Goal: Entertainment & Leisure: Consume media (video, audio)

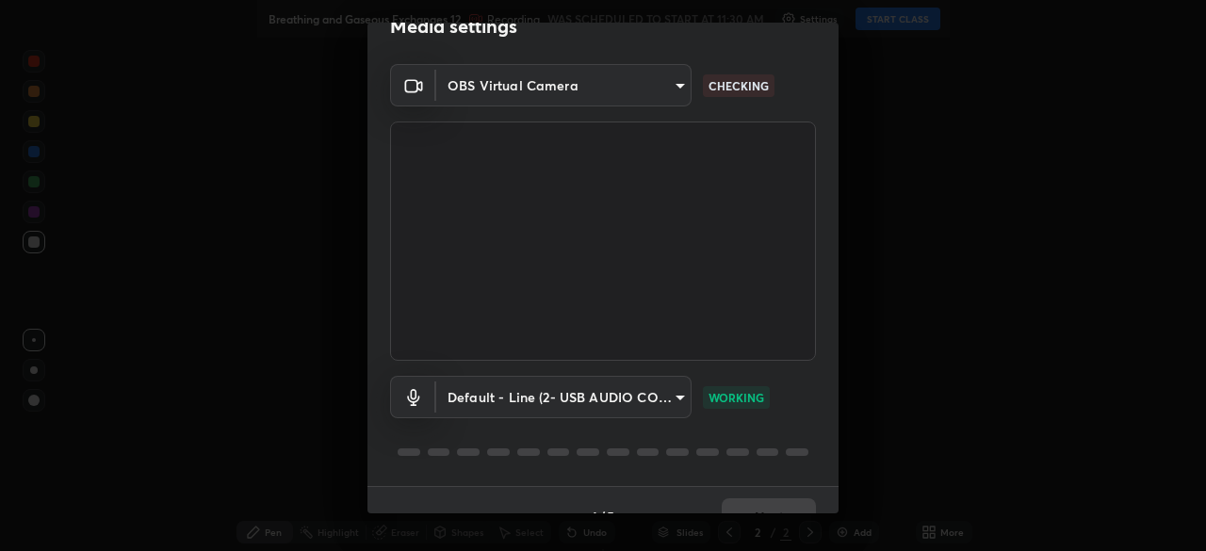
scroll to position [67, 0]
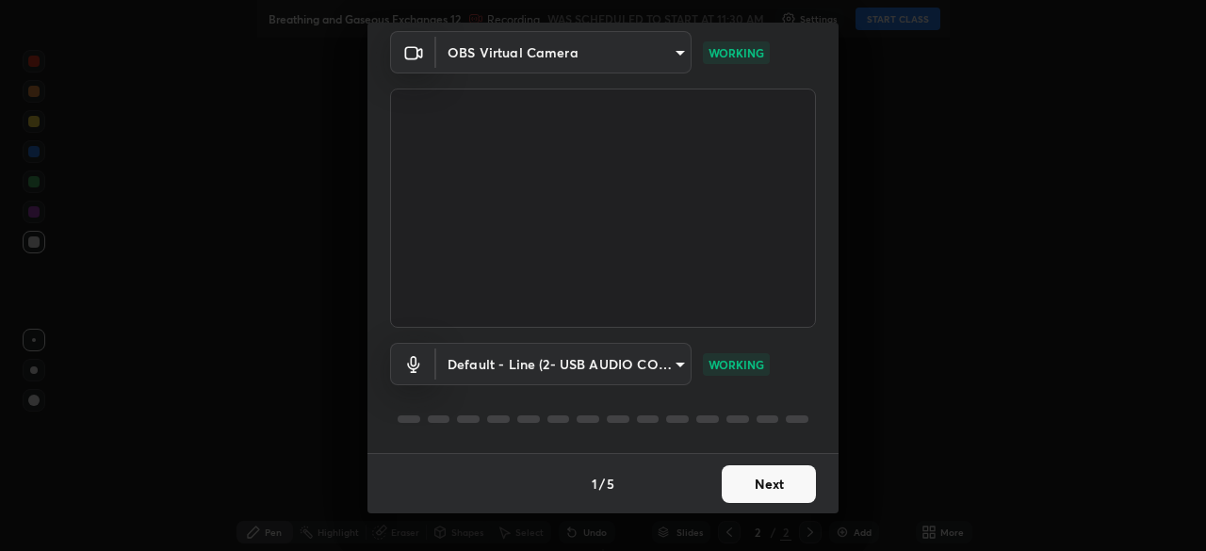
click at [758, 485] on button "Next" at bounding box center [769, 484] width 94 height 38
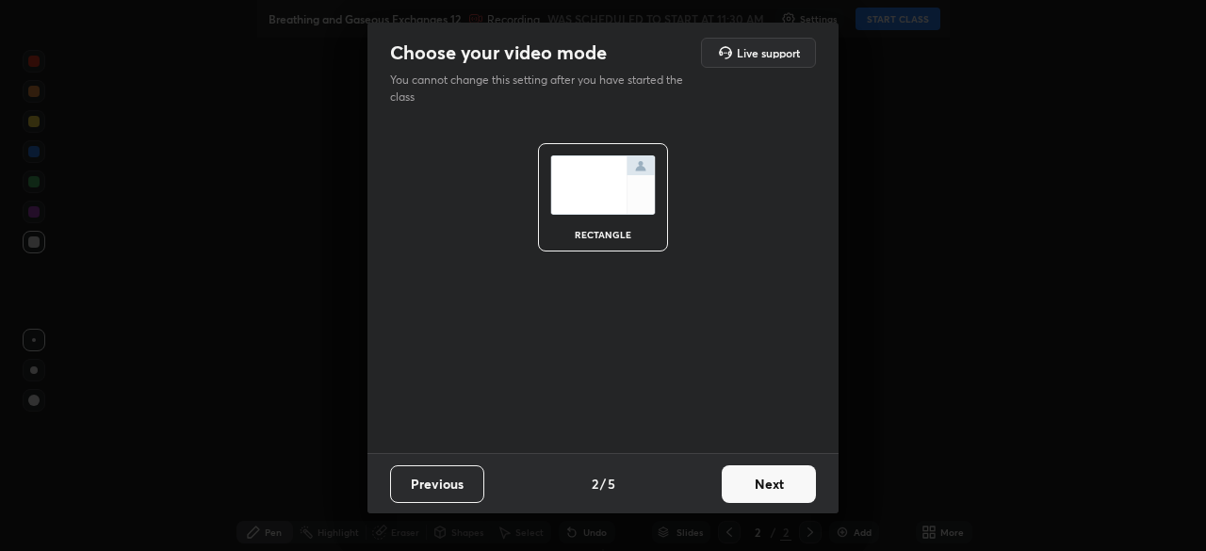
click at [758, 485] on button "Next" at bounding box center [769, 484] width 94 height 38
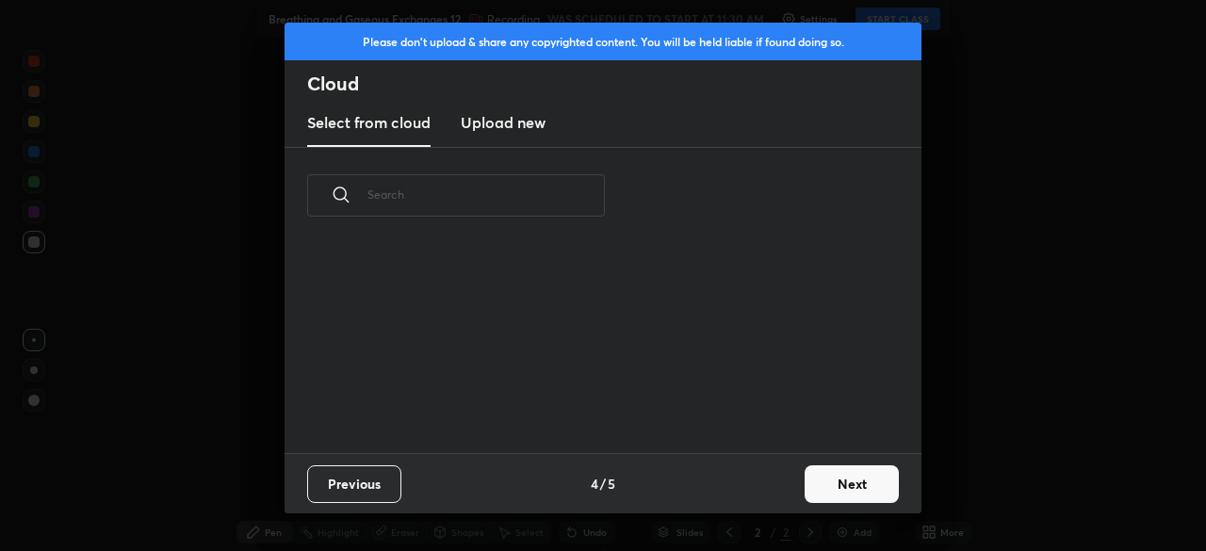
click at [764, 484] on div "Previous 4 / 5 Next" at bounding box center [603, 483] width 637 height 60
click at [824, 481] on button "Next" at bounding box center [852, 484] width 94 height 38
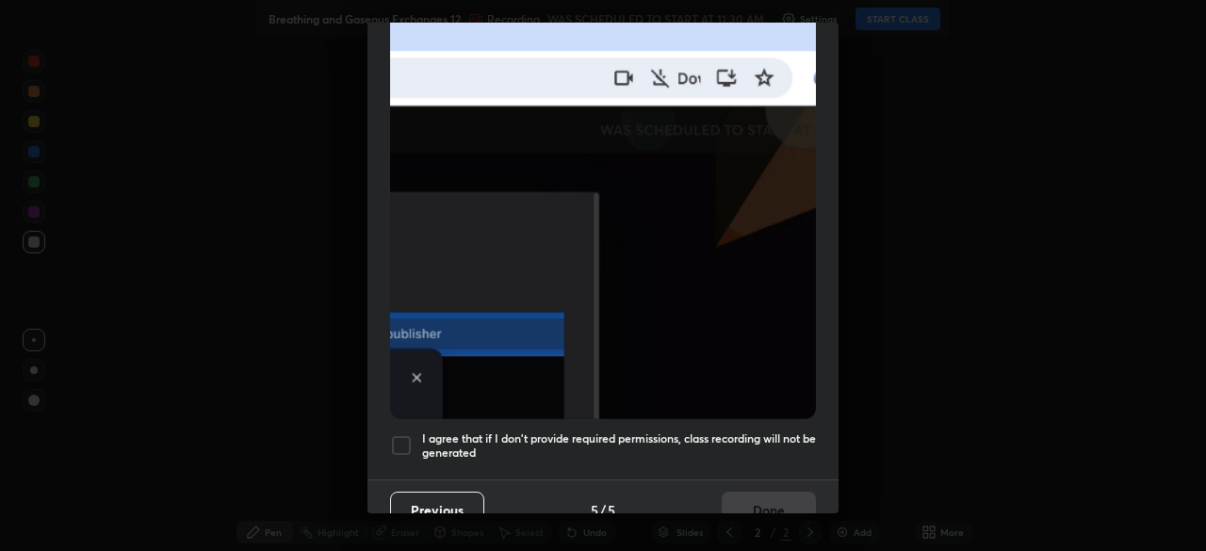
scroll to position [451, 0]
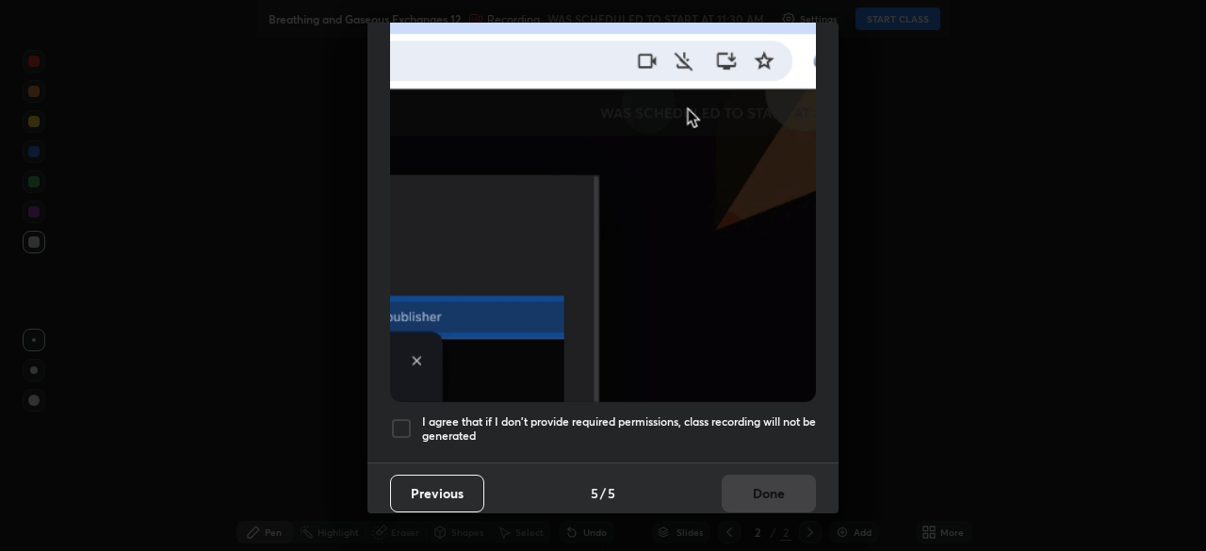
click at [402, 420] on div at bounding box center [401, 428] width 23 height 23
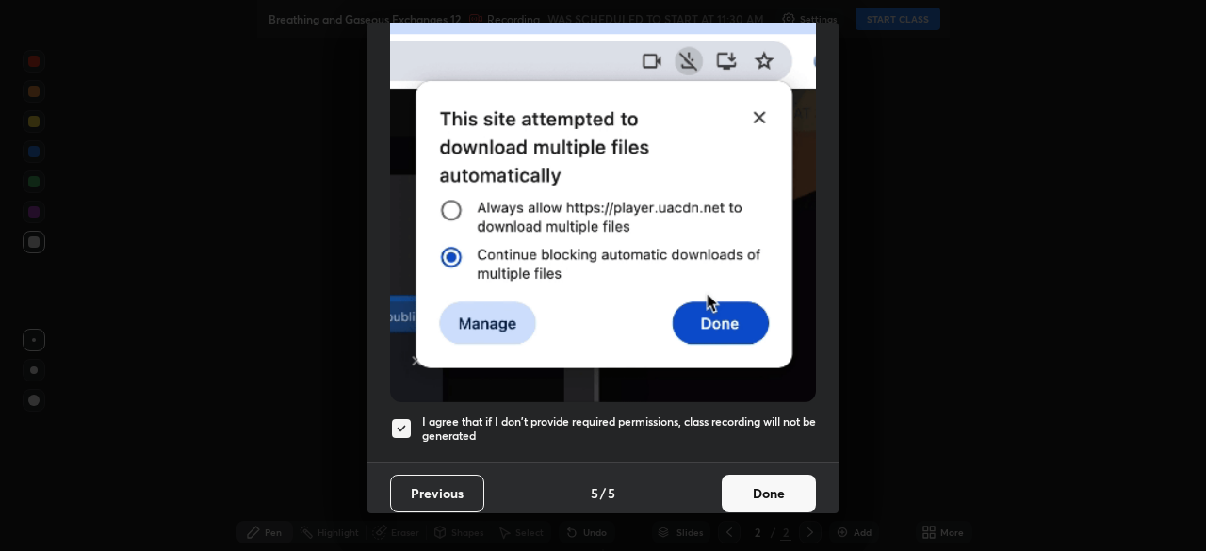
click at [774, 481] on button "Done" at bounding box center [769, 494] width 94 height 38
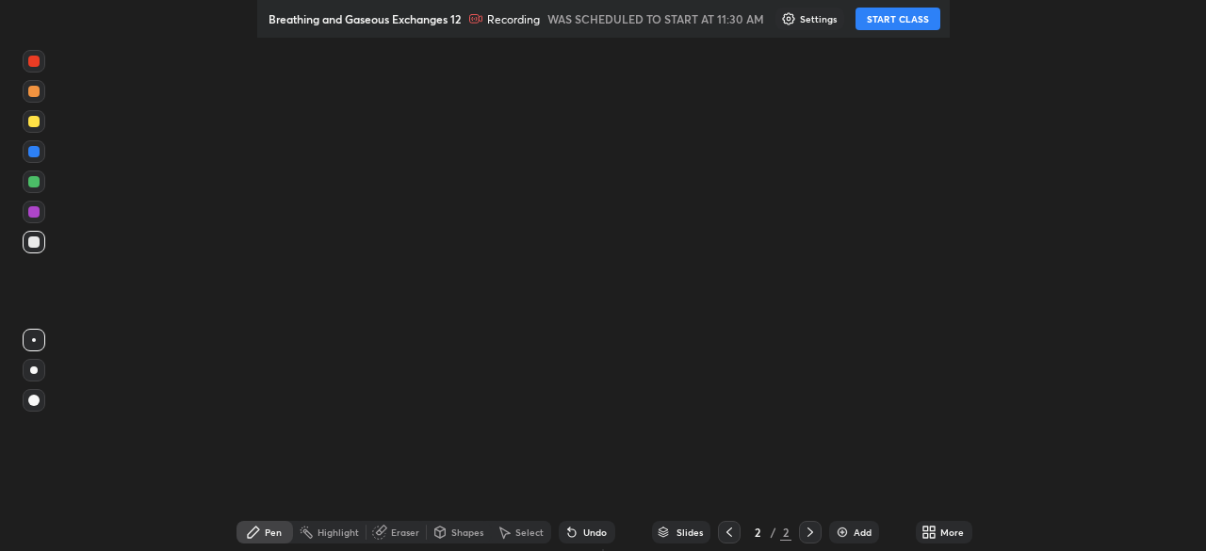
click at [909, 13] on button "START CLASS" at bounding box center [897, 19] width 85 height 23
click at [935, 529] on icon at bounding box center [932, 529] width 5 height 5
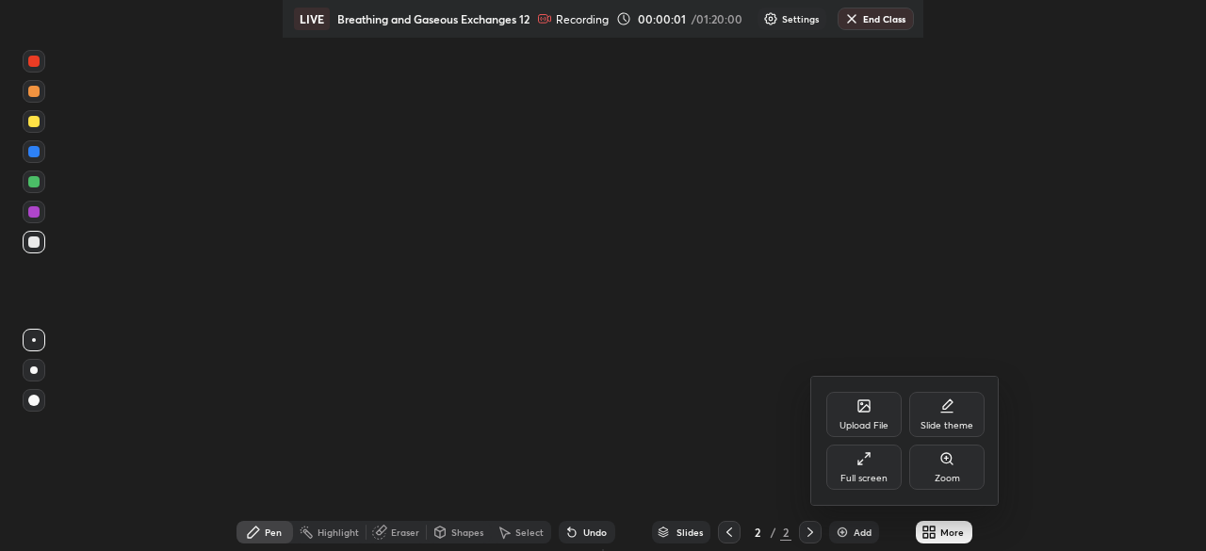
click at [872, 463] on div "Full screen" at bounding box center [863, 467] width 75 height 45
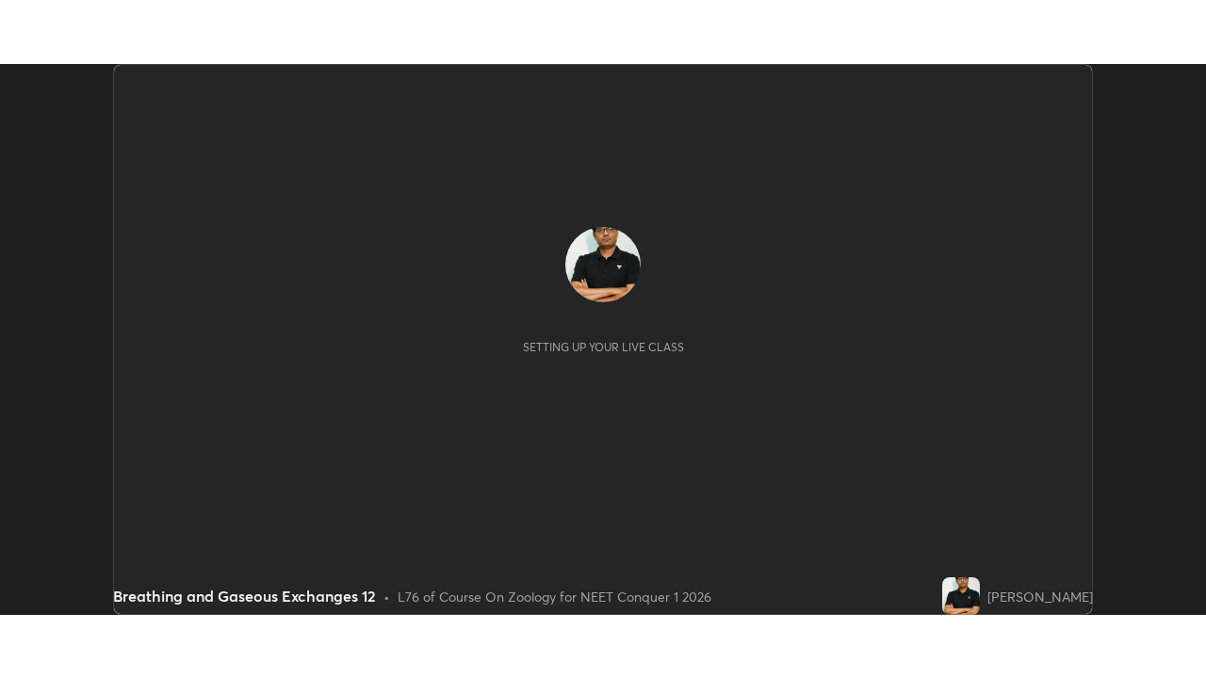
scroll to position [551, 1206]
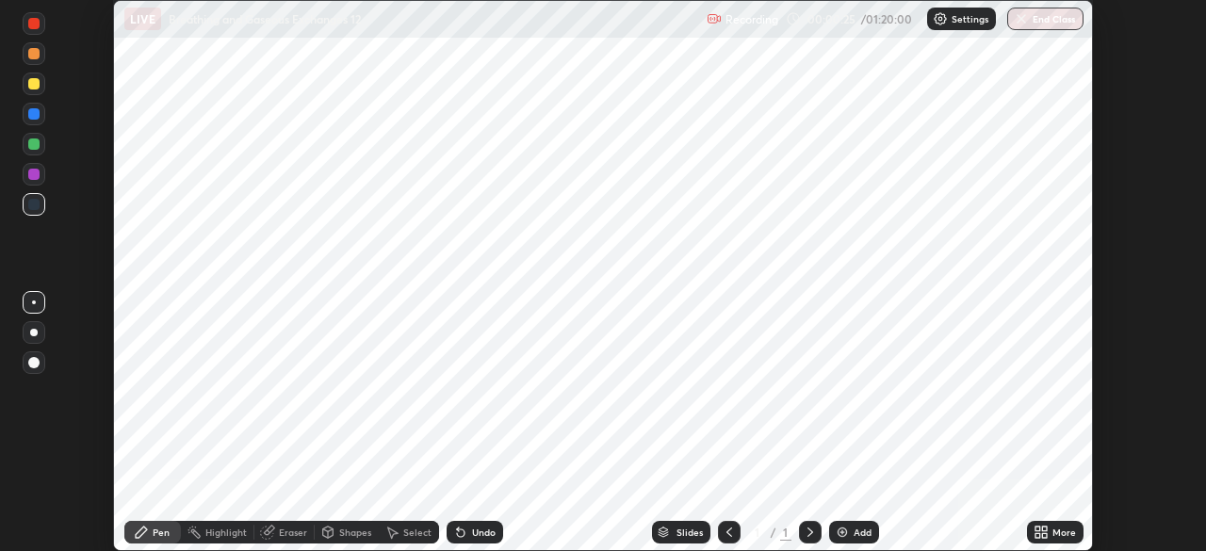
click at [847, 532] on img at bounding box center [842, 532] width 15 height 15
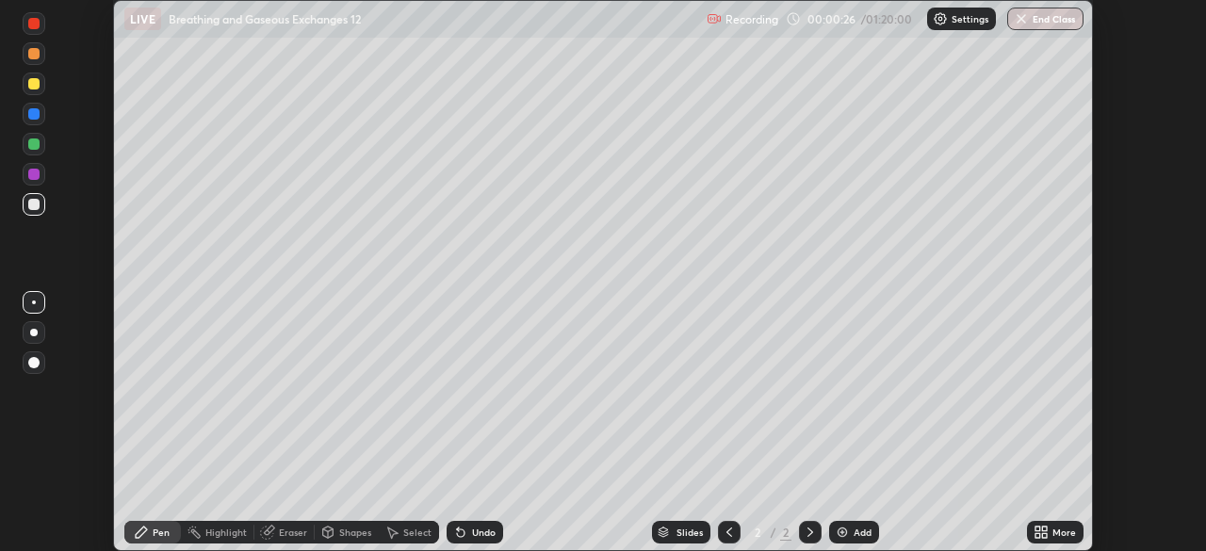
click at [1037, 529] on icon at bounding box center [1037, 529] width 5 height 5
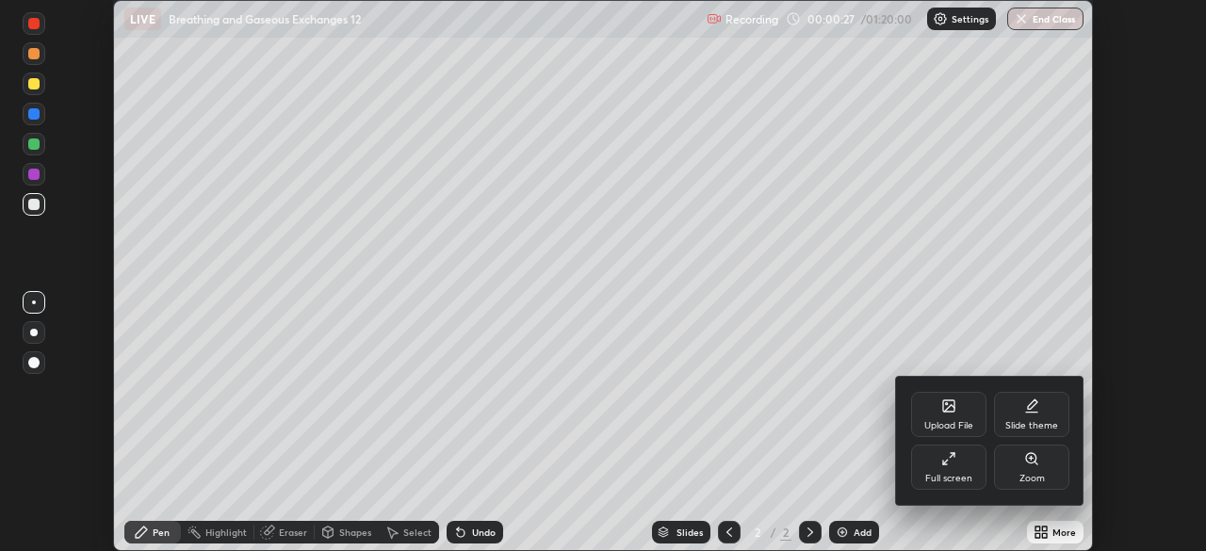
click at [952, 466] on div "Full screen" at bounding box center [948, 467] width 75 height 45
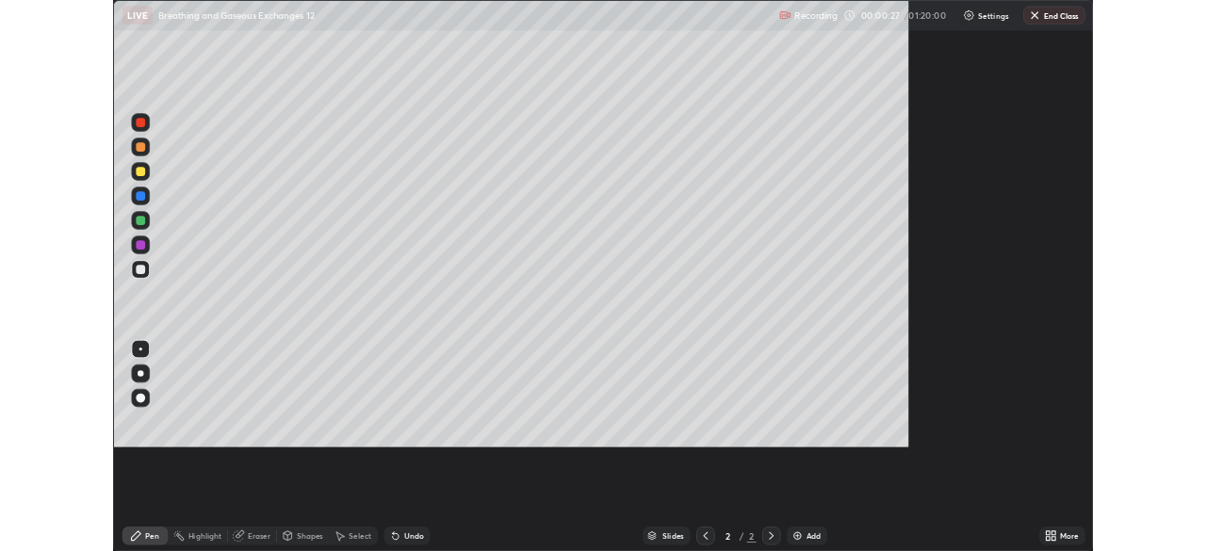
scroll to position [678, 1206]
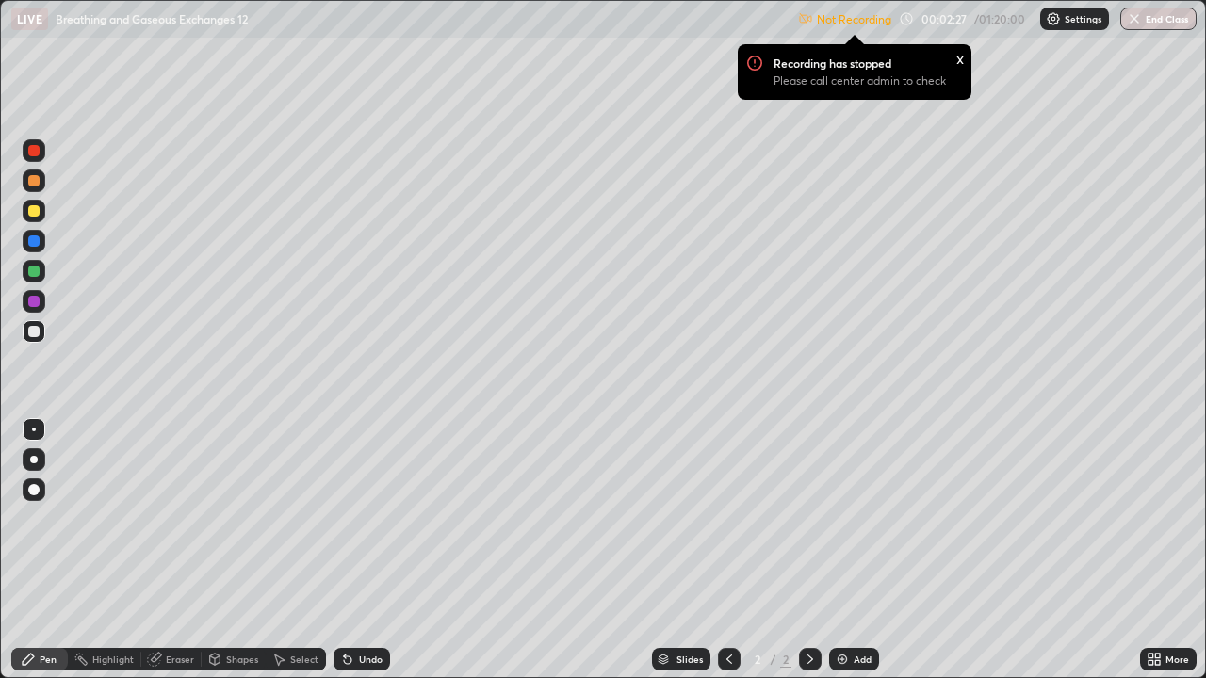
click at [957, 60] on div "x" at bounding box center [960, 58] width 8 height 20
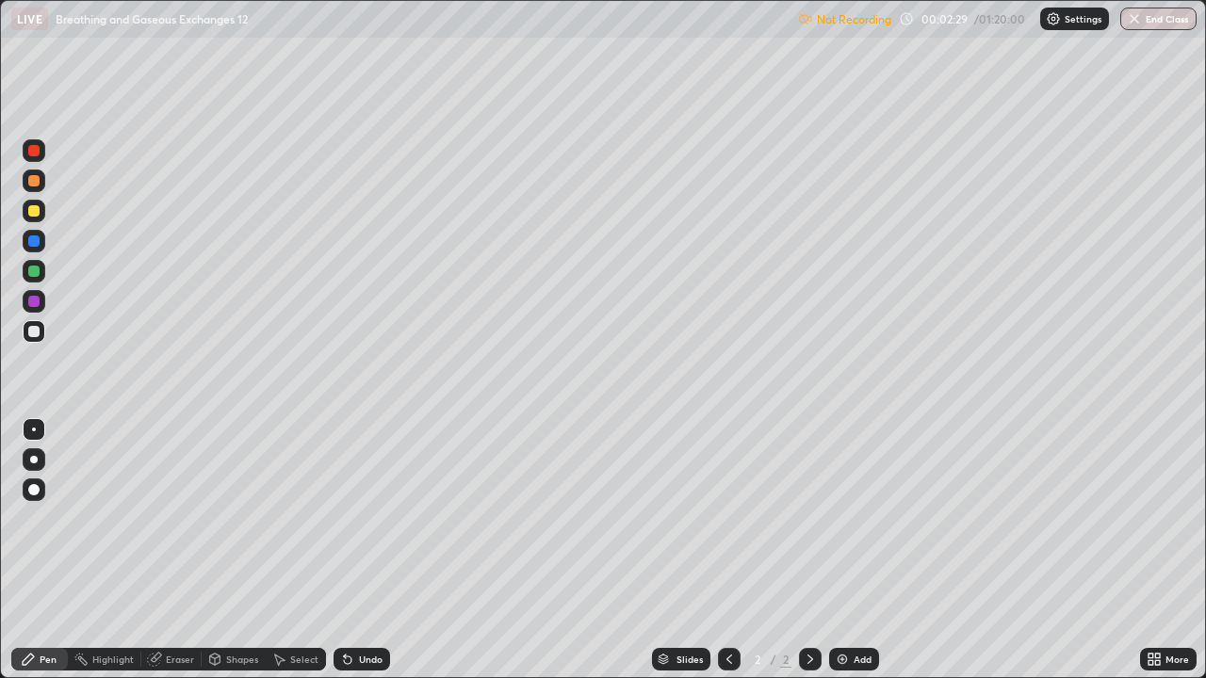
click at [1155, 550] on icon at bounding box center [1157, 662] width 5 height 5
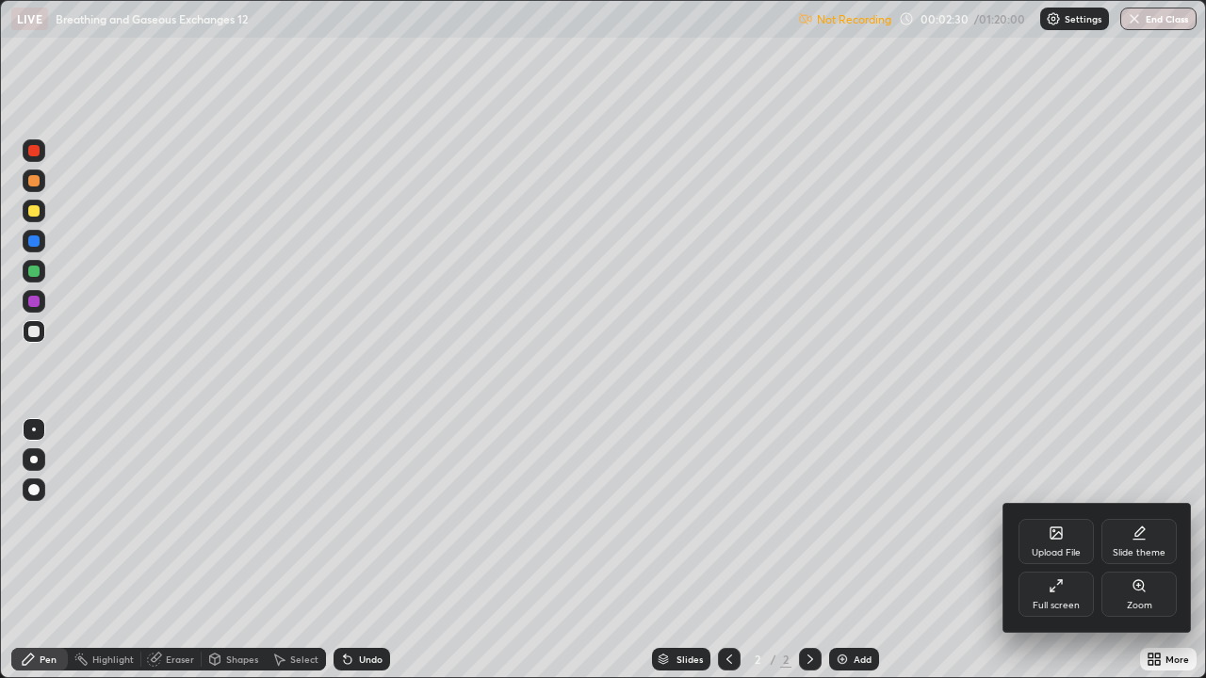
click at [1060, 550] on icon at bounding box center [1056, 585] width 15 height 15
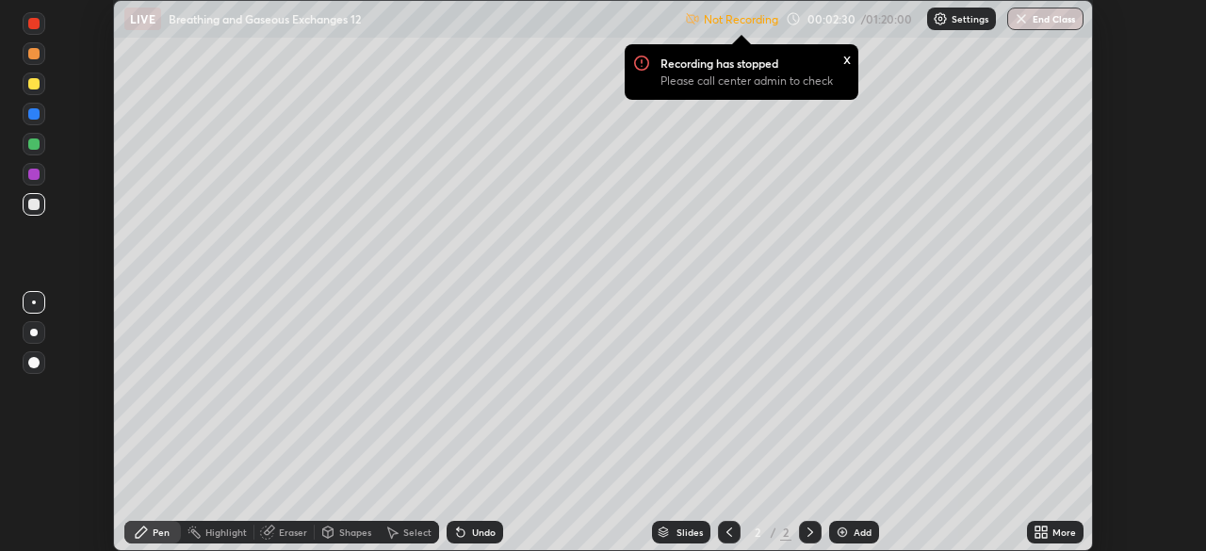
scroll to position [93666, 93011]
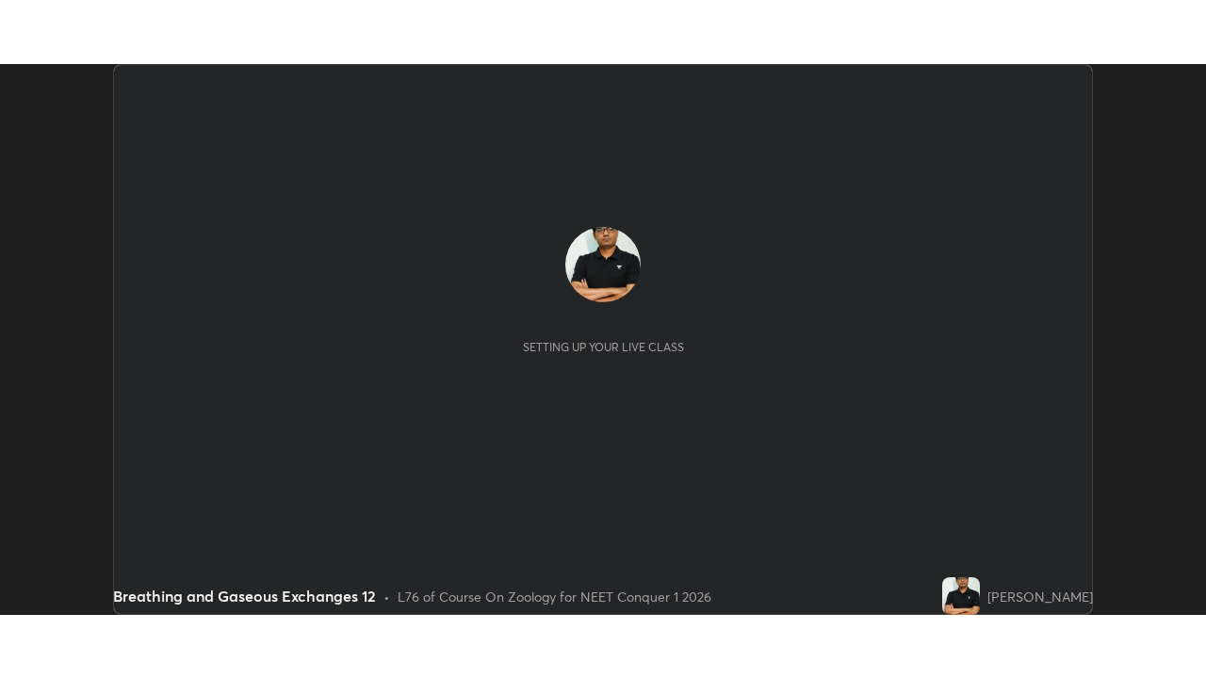
scroll to position [551, 1206]
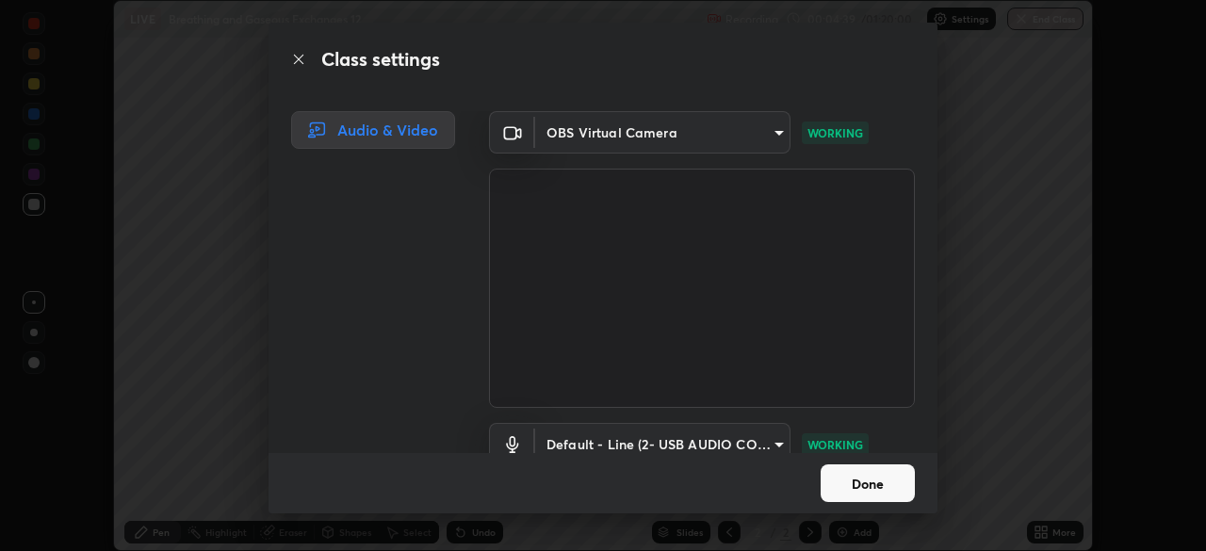
click at [862, 483] on button "Done" at bounding box center [868, 483] width 94 height 38
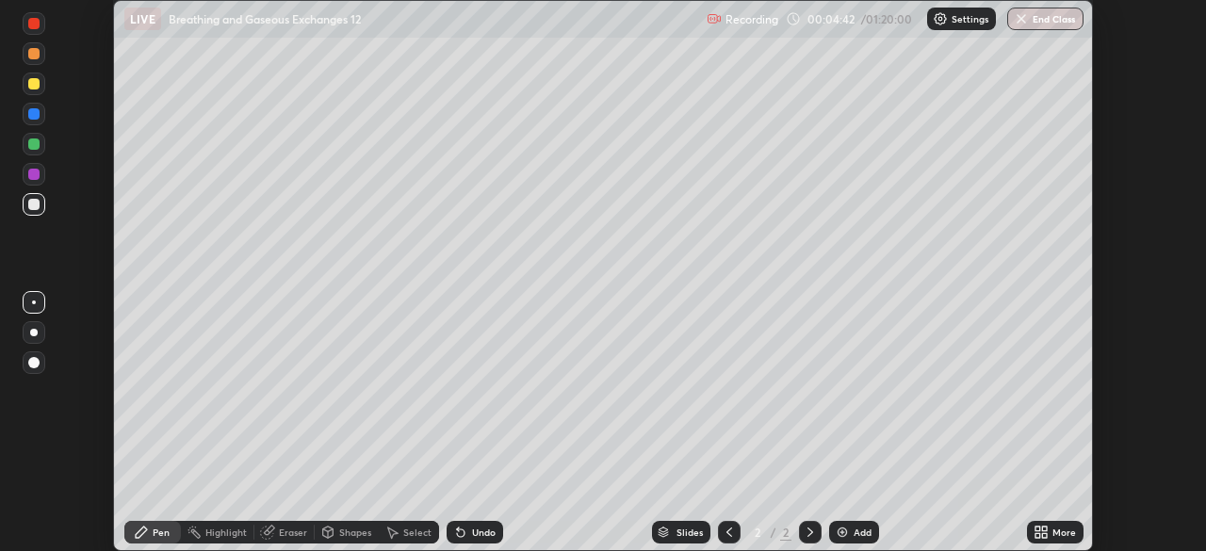
click at [1036, 530] on icon at bounding box center [1037, 529] width 5 height 5
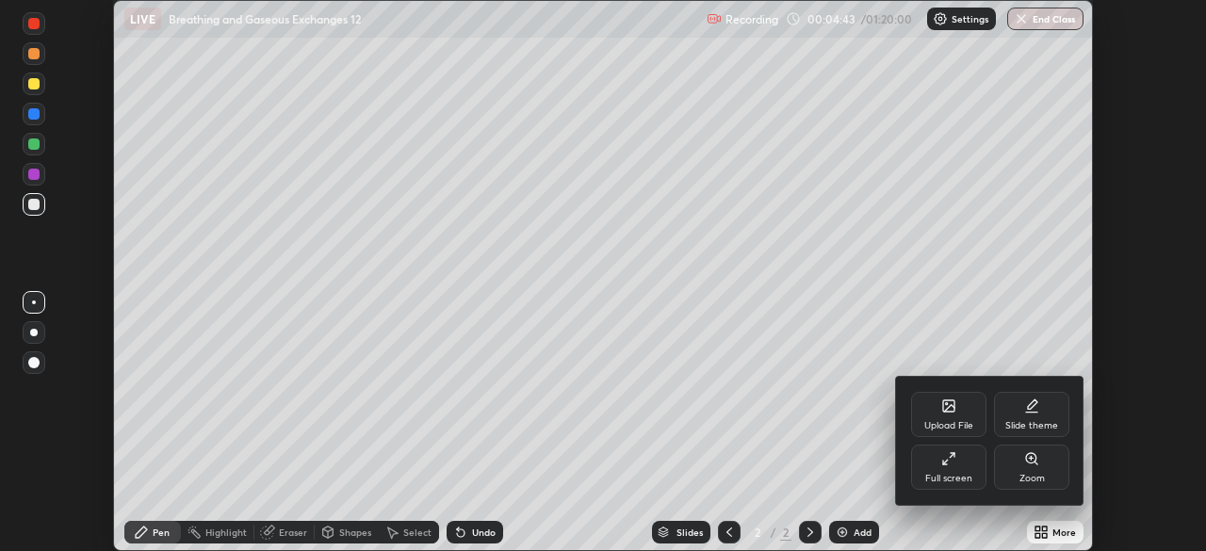
click at [953, 468] on div "Full screen" at bounding box center [948, 467] width 75 height 45
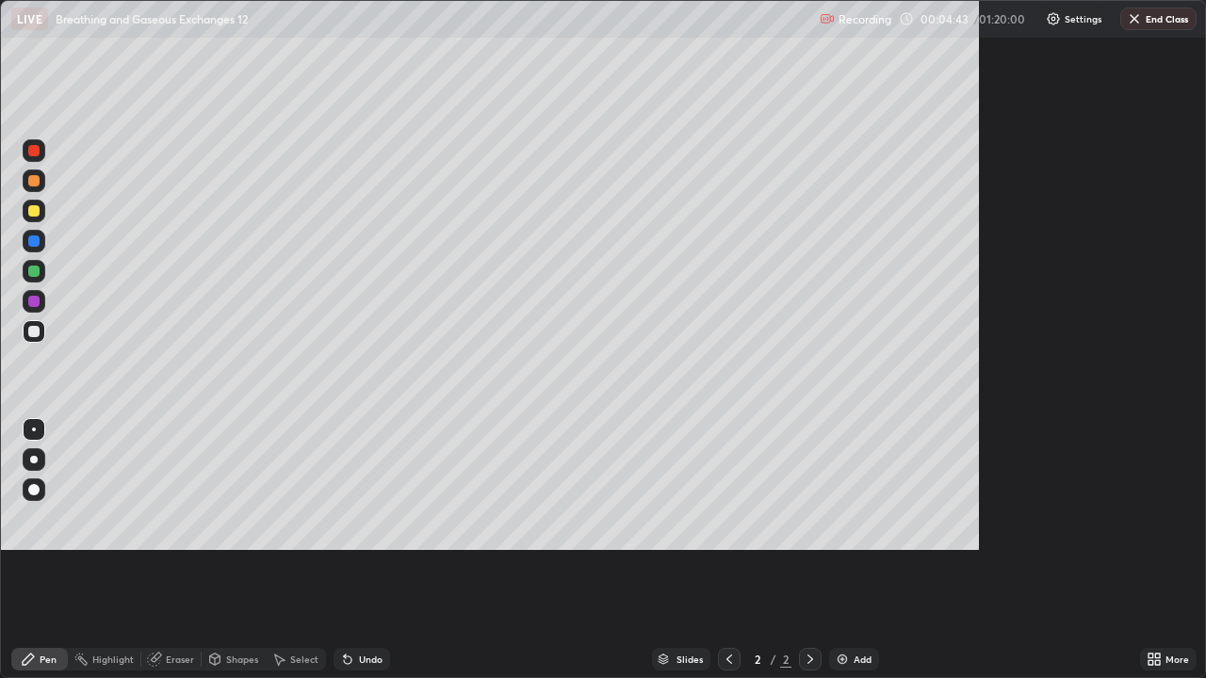
scroll to position [678, 1206]
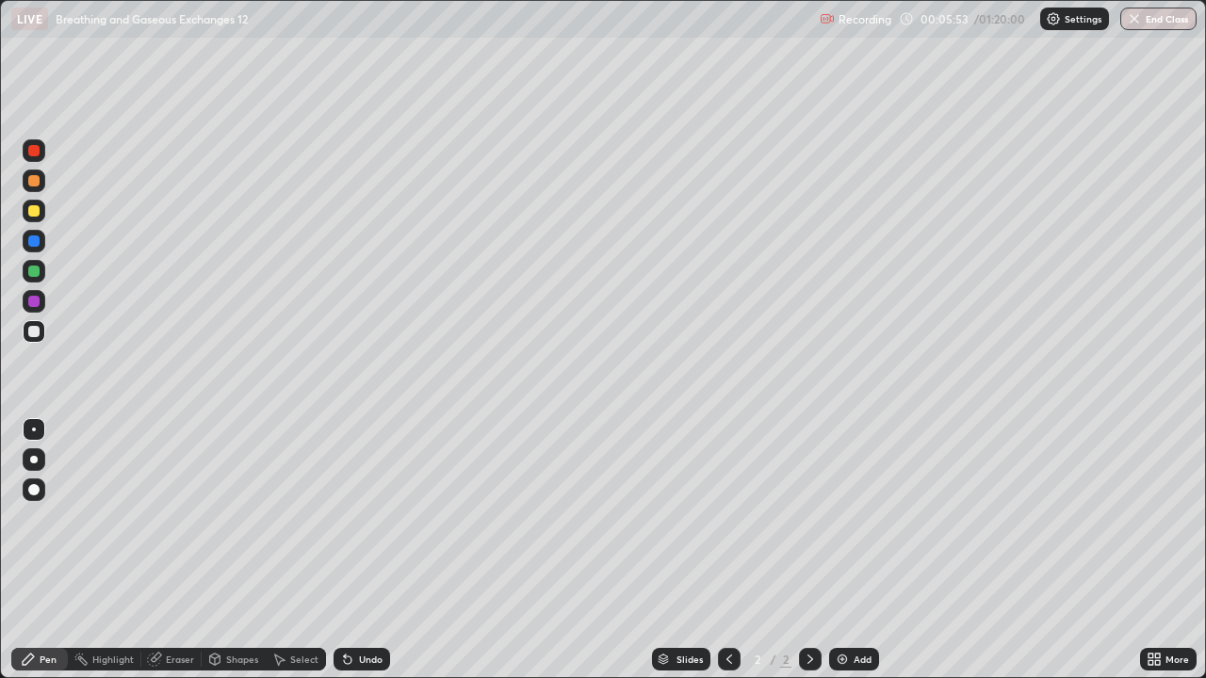
click at [239, 550] on div "Shapes" at bounding box center [242, 659] width 32 height 9
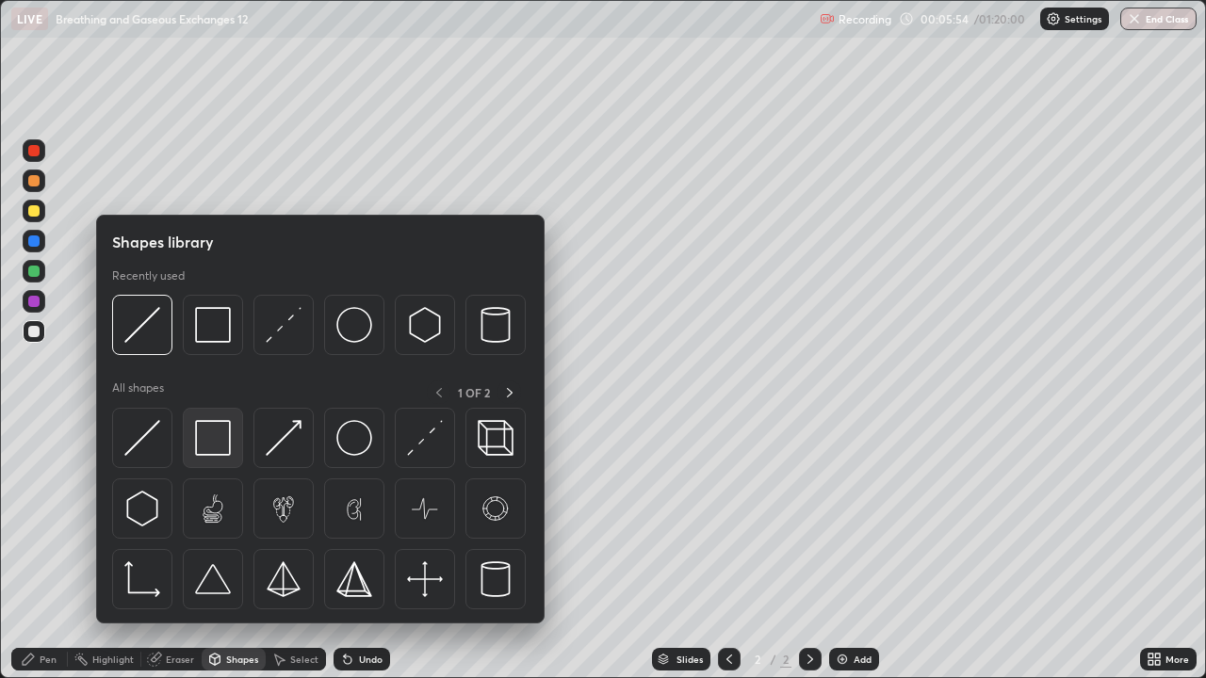
click at [212, 446] on img at bounding box center [213, 438] width 36 height 36
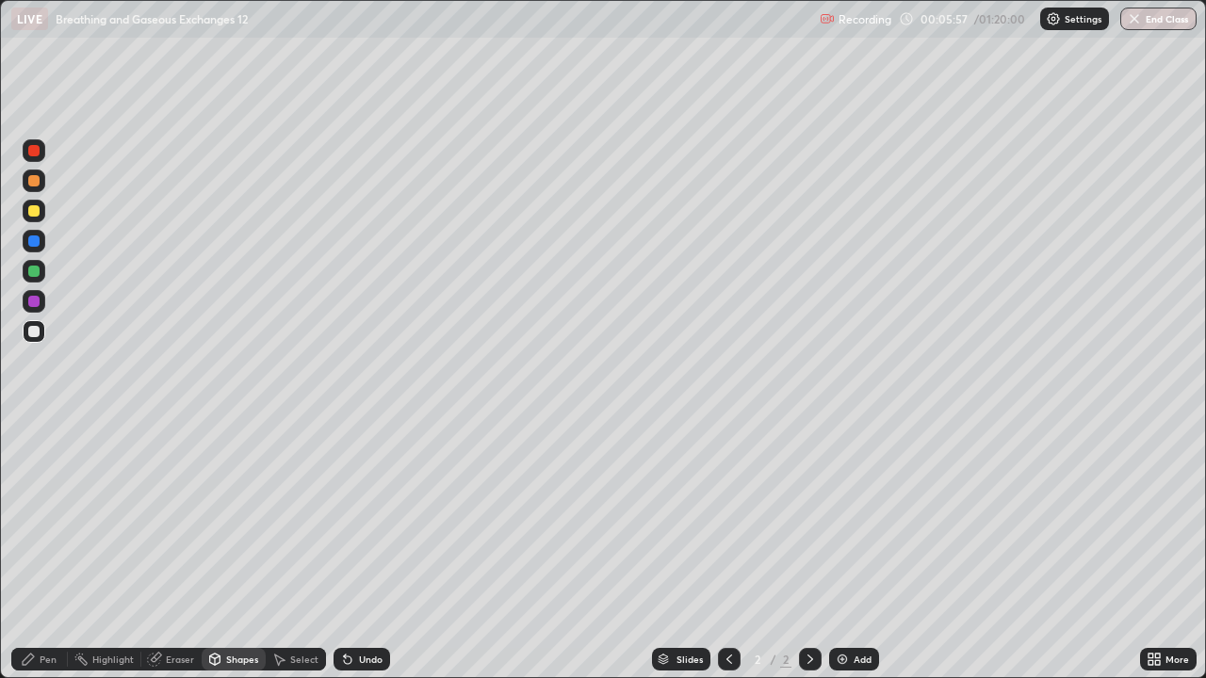
click at [367, 550] on div "Undo" at bounding box center [371, 659] width 24 height 9
click at [232, 550] on div "Shapes" at bounding box center [234, 659] width 64 height 23
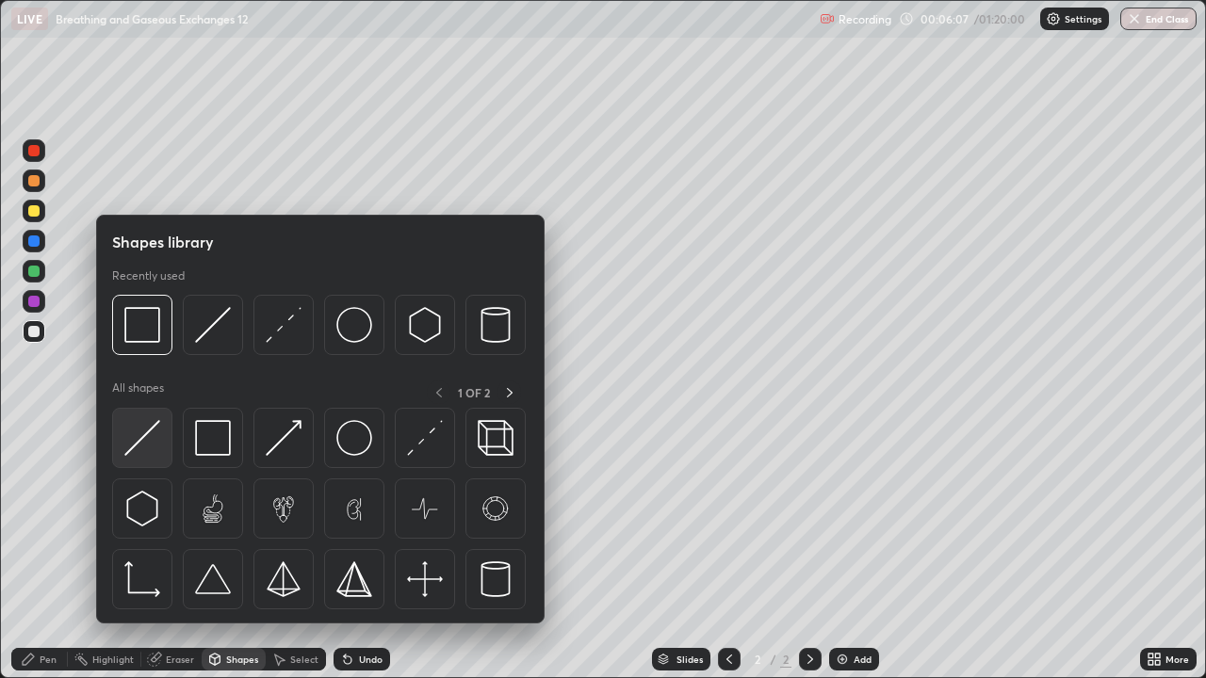
click at [134, 441] on img at bounding box center [142, 438] width 36 height 36
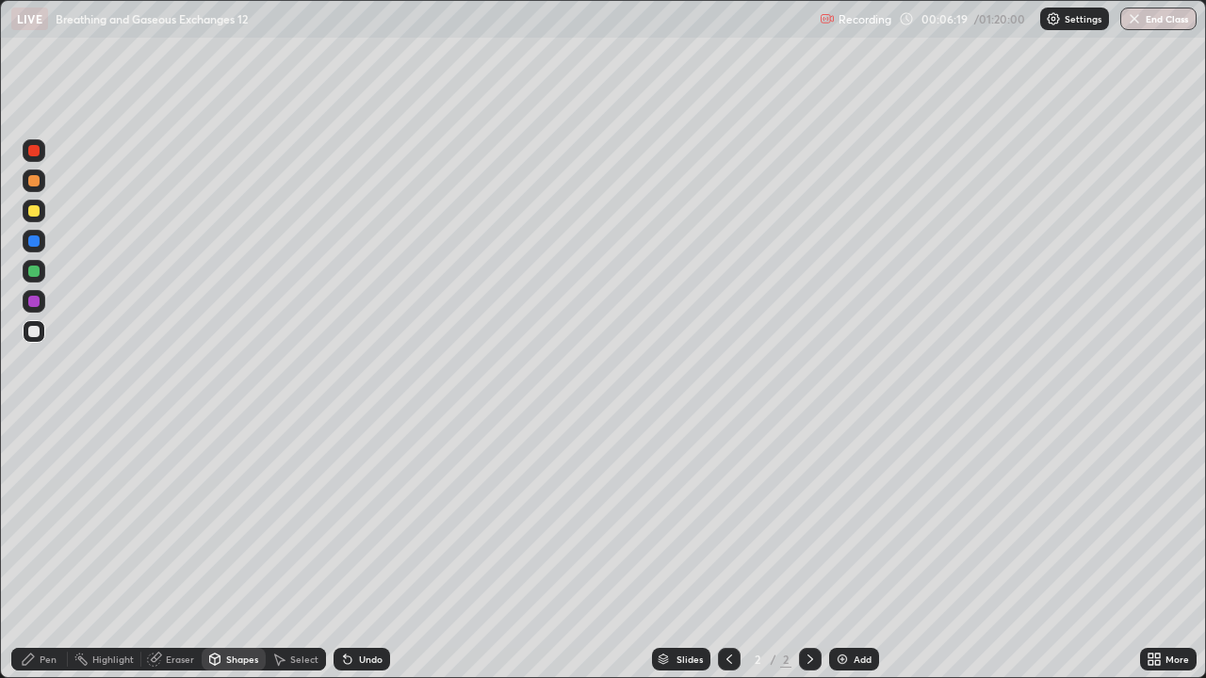
click at [175, 550] on div "Eraser" at bounding box center [171, 659] width 60 height 23
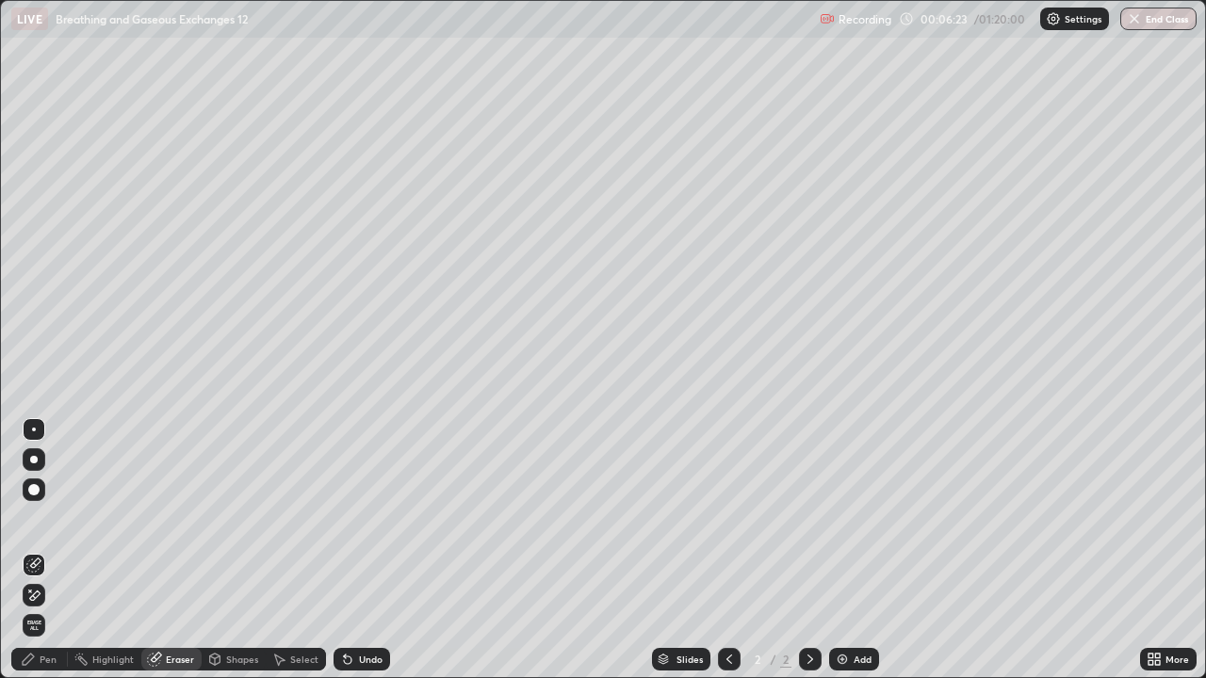
click at [53, 550] on div "Pen" at bounding box center [39, 659] width 57 height 23
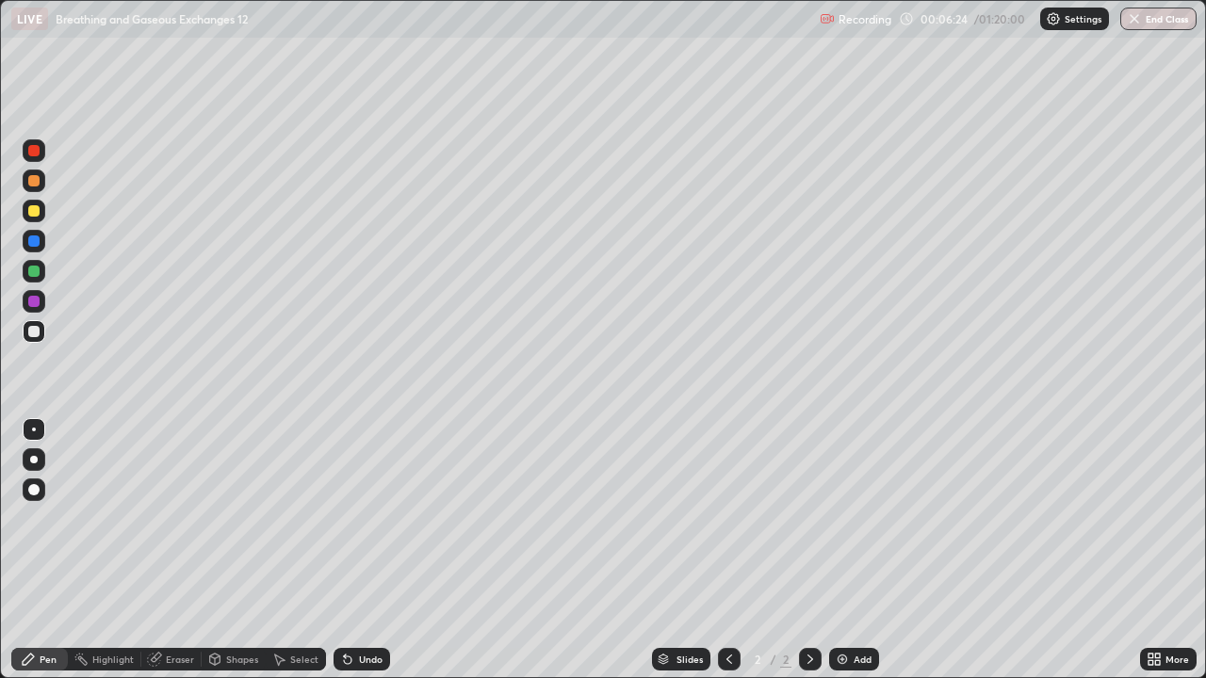
click at [37, 157] on div at bounding box center [34, 150] width 23 height 23
click at [178, 550] on div "Eraser" at bounding box center [171, 659] width 60 height 23
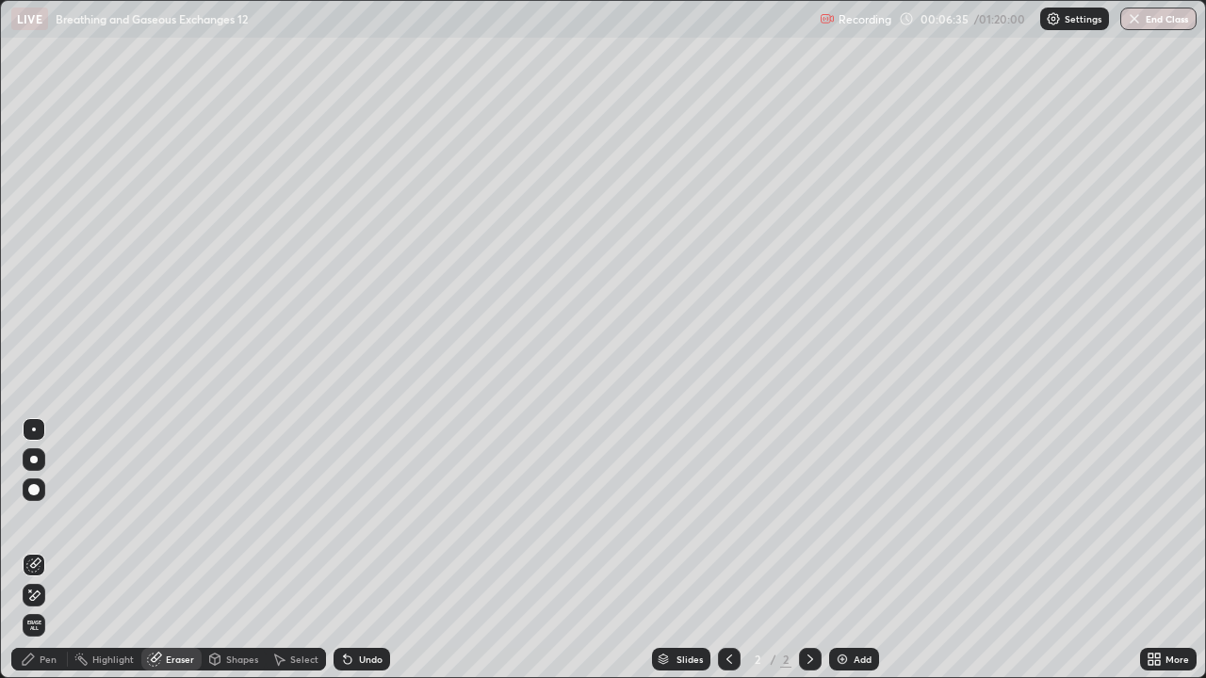
click at [47, 550] on div "Pen" at bounding box center [48, 659] width 17 height 9
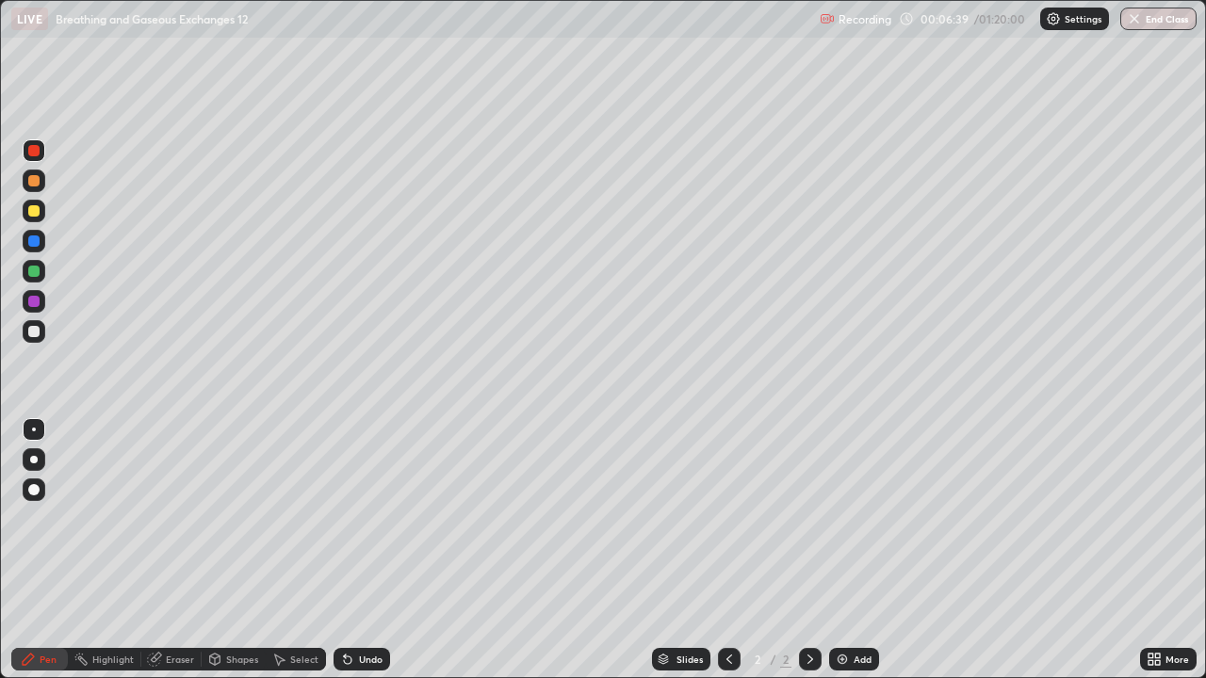
click at [177, 550] on div "Eraser" at bounding box center [180, 659] width 28 height 9
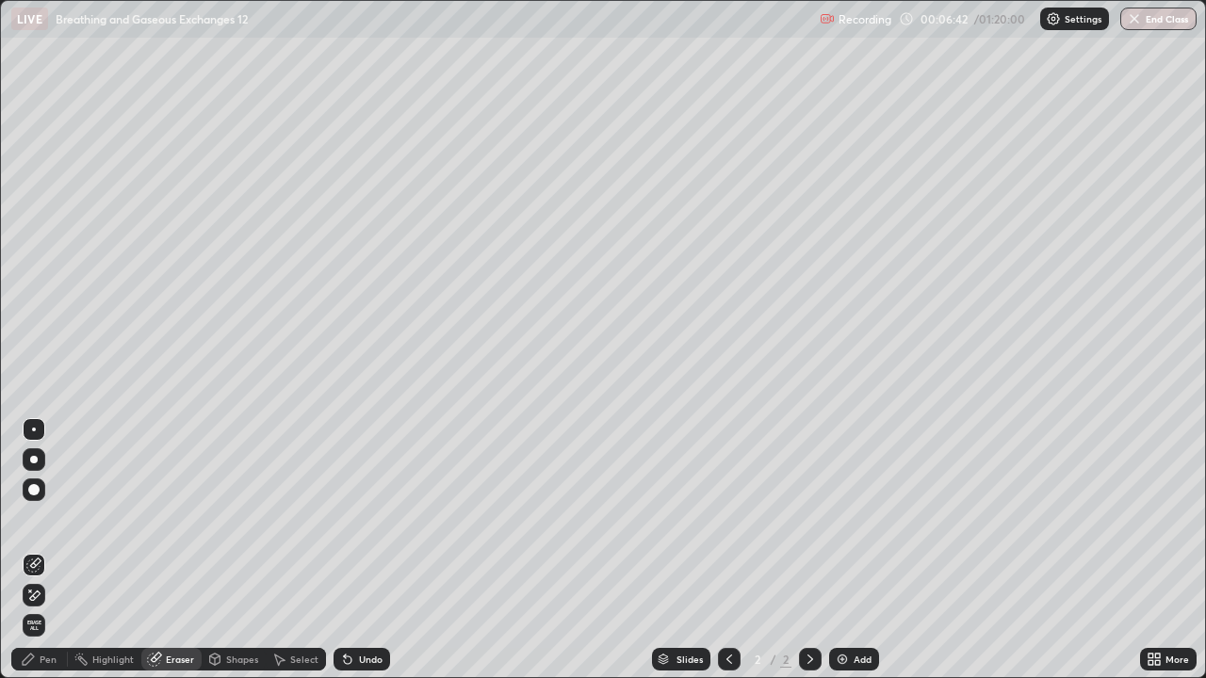
click at [44, 550] on div "Pen" at bounding box center [48, 659] width 17 height 9
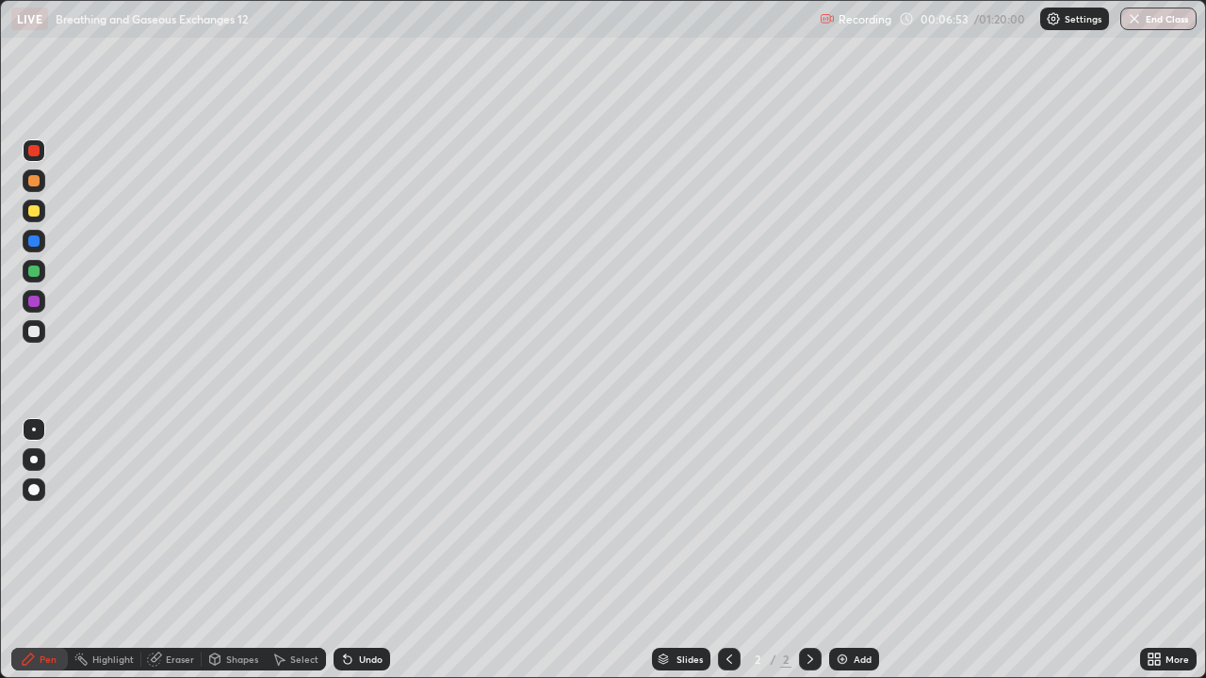
click at [171, 550] on div "Eraser" at bounding box center [180, 659] width 28 height 9
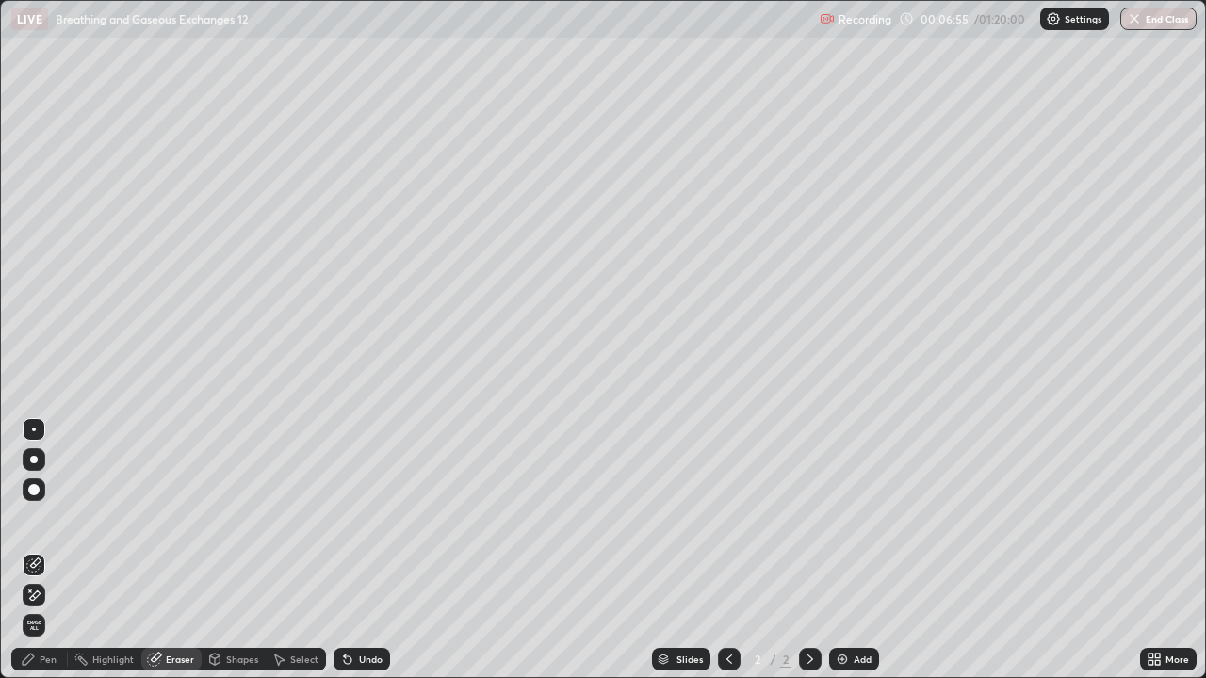
click at [50, 550] on div "Pen" at bounding box center [48, 659] width 17 height 9
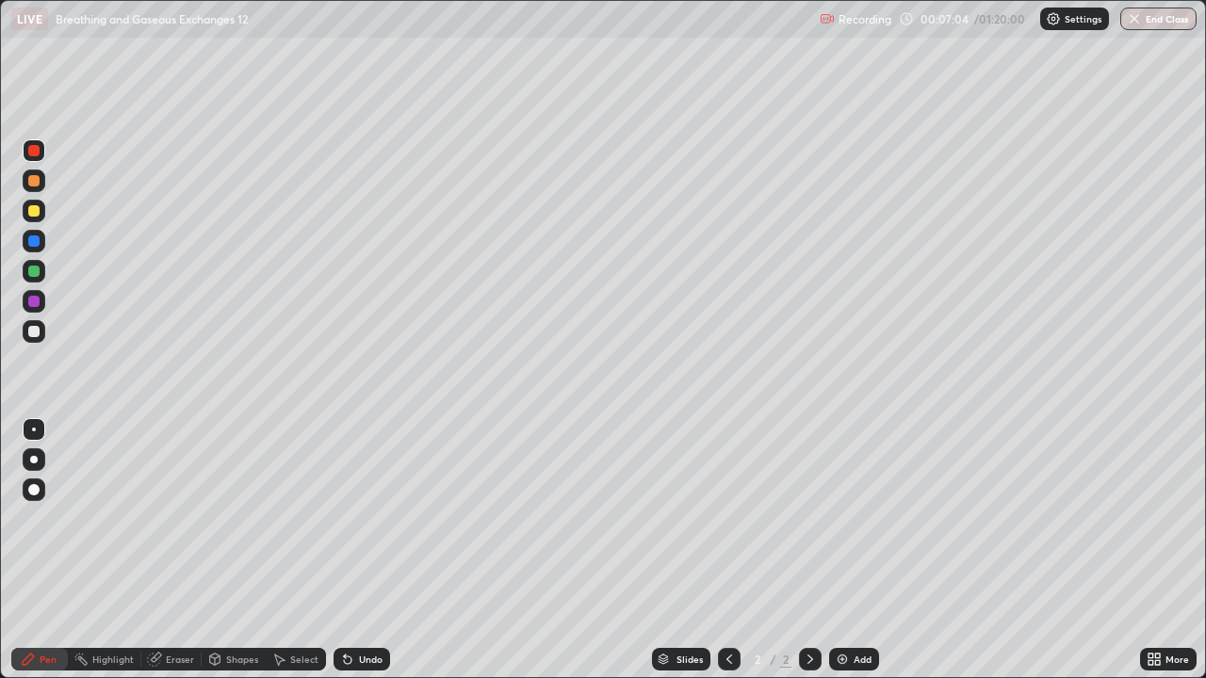
click at [173, 550] on div "Eraser" at bounding box center [171, 659] width 60 height 23
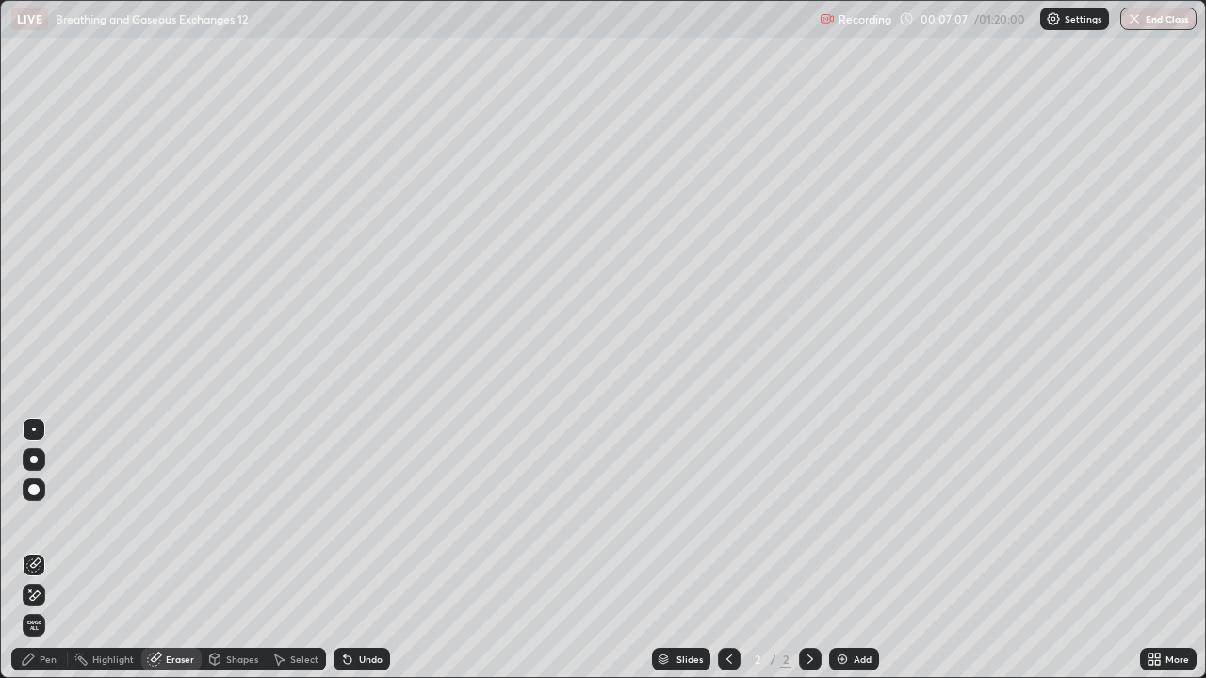
click at [54, 550] on div "Pen" at bounding box center [48, 659] width 17 height 9
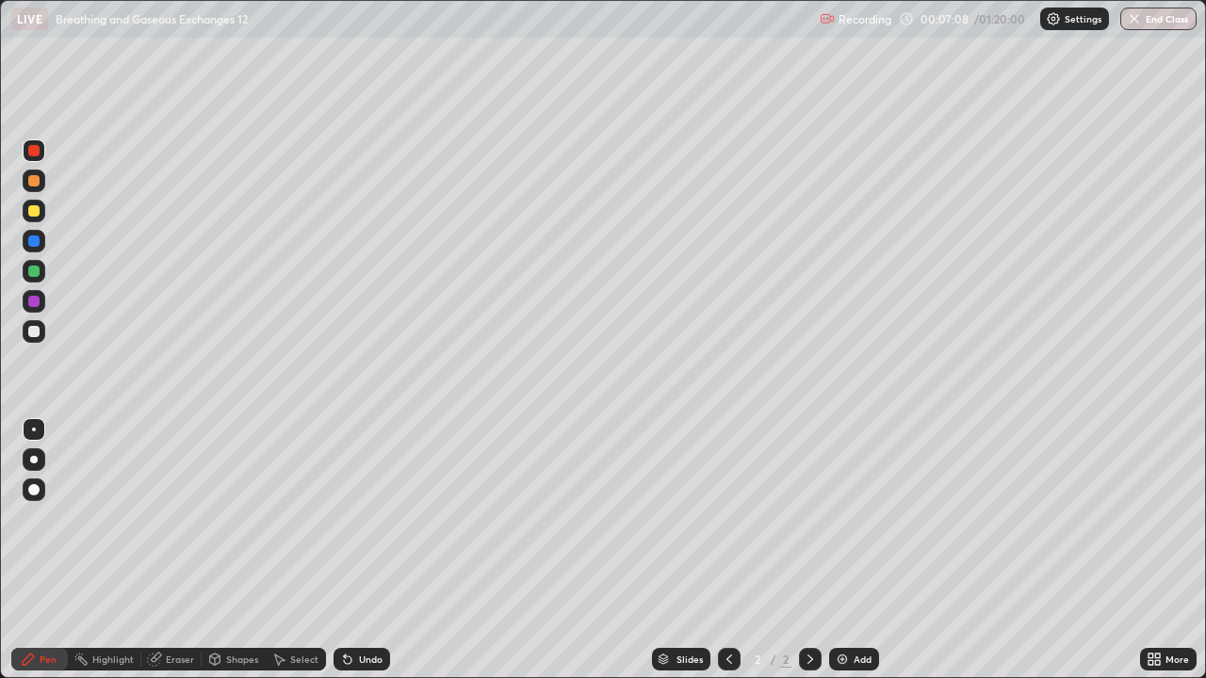
click at [39, 160] on div at bounding box center [34, 150] width 23 height 23
click at [34, 242] on div at bounding box center [33, 241] width 11 height 11
click at [39, 334] on div at bounding box center [34, 331] width 23 height 23
click at [176, 550] on div "Eraser" at bounding box center [180, 659] width 28 height 9
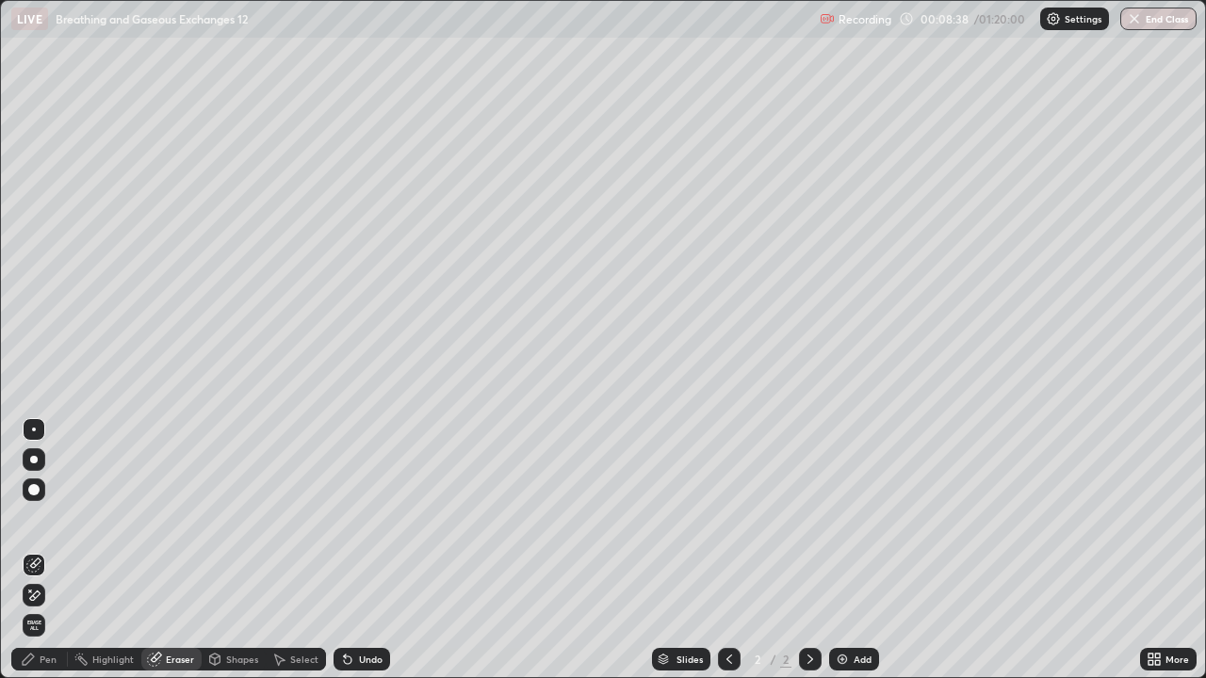
click at [43, 550] on div "Pen" at bounding box center [48, 659] width 17 height 9
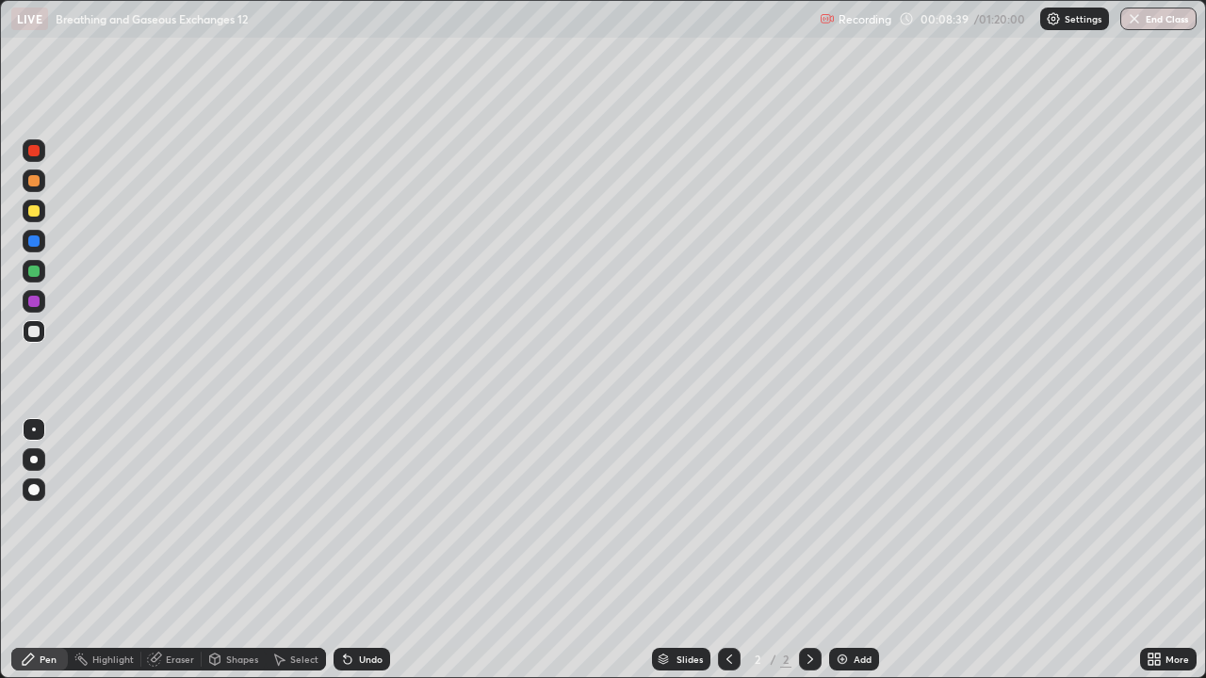
click at [37, 159] on div at bounding box center [34, 150] width 23 height 23
click at [34, 333] on div at bounding box center [33, 331] width 11 height 11
click at [180, 550] on div "Eraser" at bounding box center [180, 659] width 28 height 9
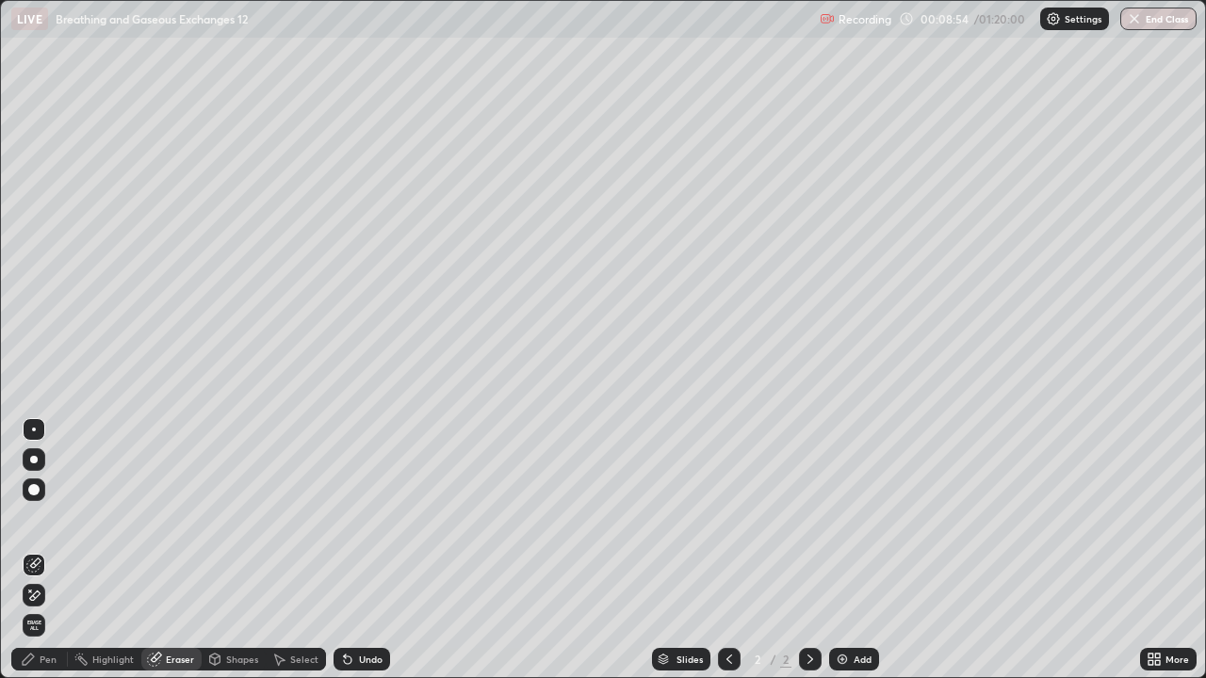
click at [47, 550] on div "Pen" at bounding box center [48, 659] width 17 height 9
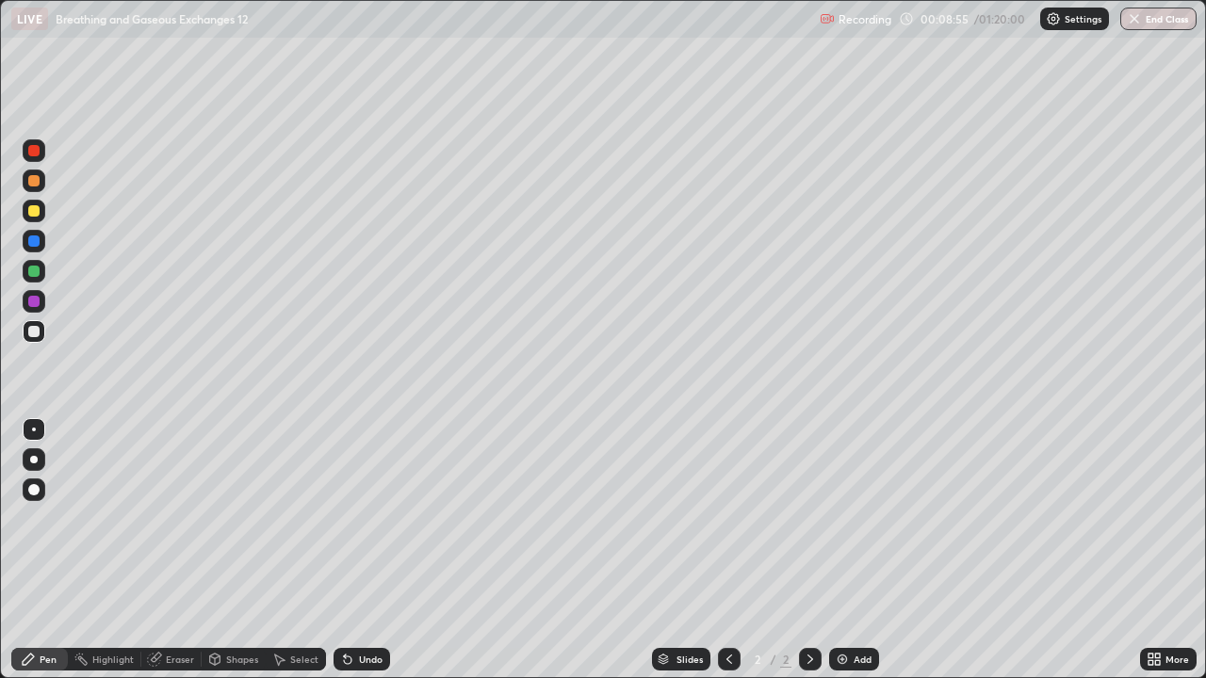
click at [41, 158] on div at bounding box center [34, 150] width 23 height 23
click at [35, 332] on div at bounding box center [33, 331] width 11 height 11
click at [862, 550] on div "Add" at bounding box center [863, 659] width 18 height 9
click at [849, 550] on div "Add" at bounding box center [854, 659] width 50 height 23
click at [718, 550] on div at bounding box center [729, 659] width 23 height 23
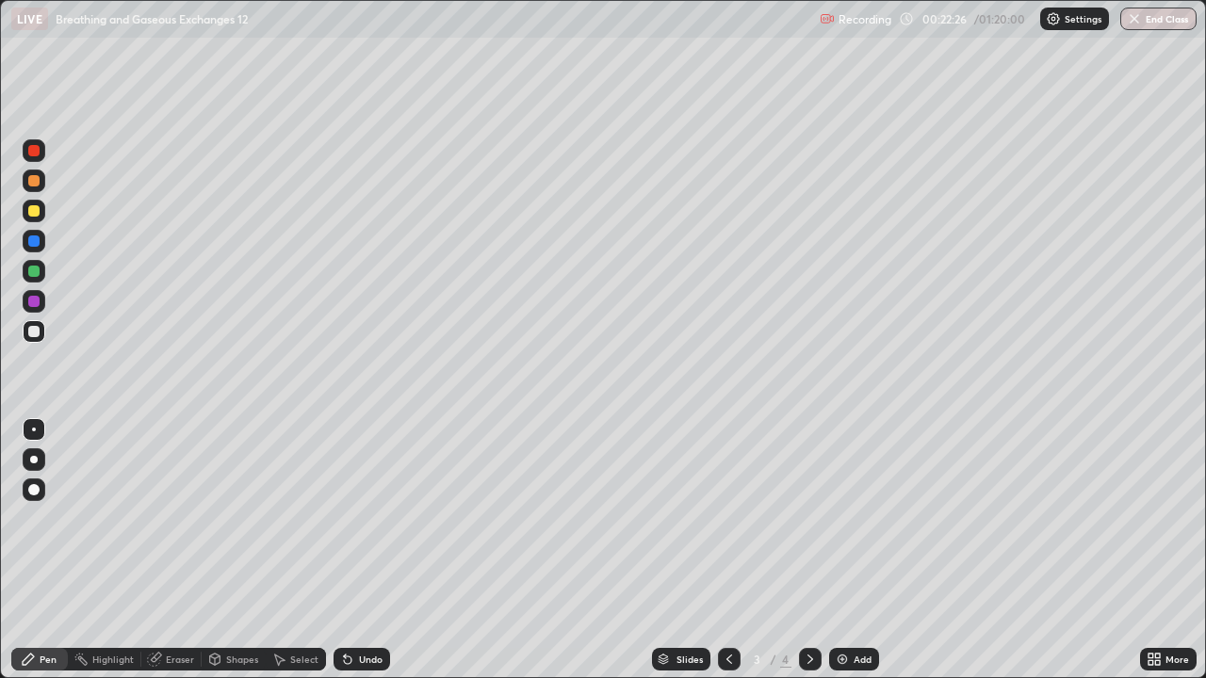
click at [840, 550] on img at bounding box center [842, 659] width 15 height 15
